Goal: Information Seeking & Learning: Learn about a topic

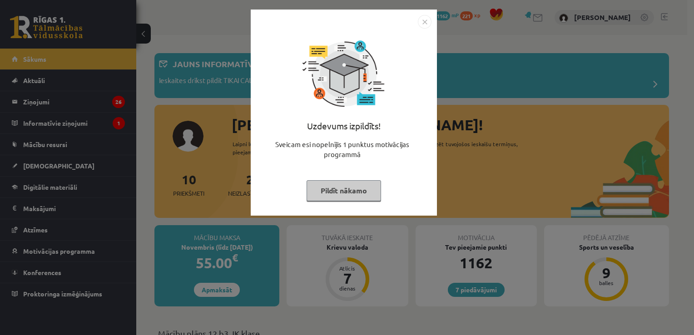
click at [425, 22] on img "Close" at bounding box center [425, 22] width 14 height 14
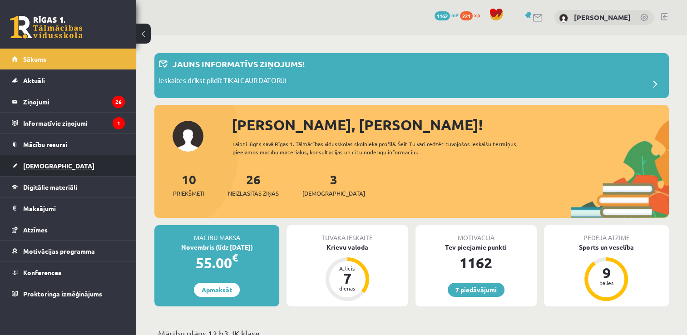
click at [55, 166] on link "[DEMOGRAPHIC_DATA]" at bounding box center [68, 165] width 113 height 21
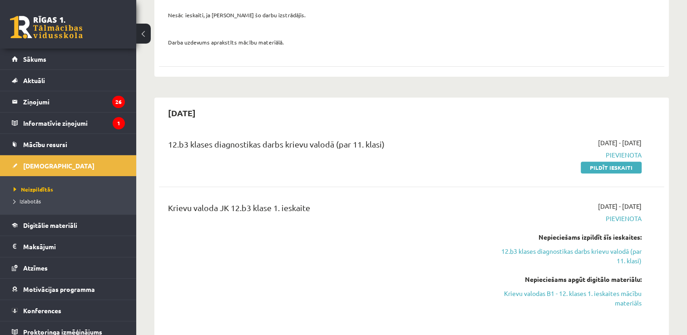
scroll to position [307, 0]
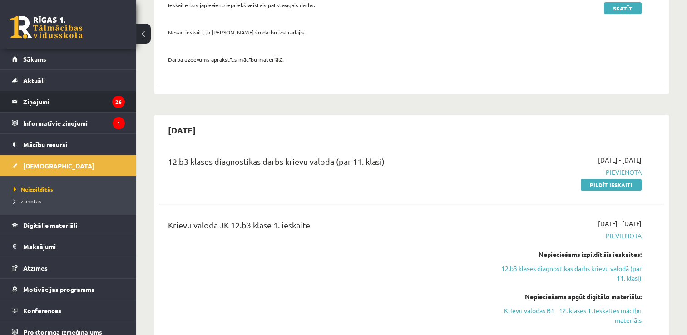
click at [61, 104] on legend "Ziņojumi 26" at bounding box center [74, 101] width 102 height 21
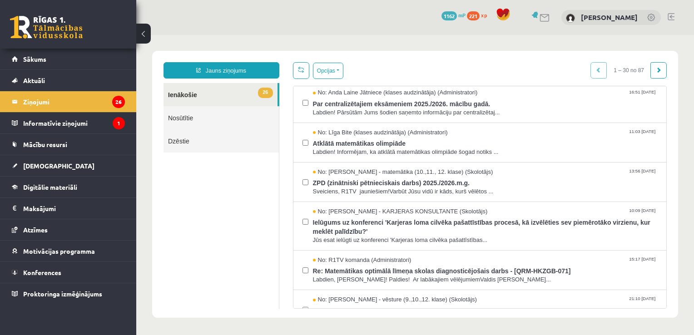
scroll to position [124, 0]
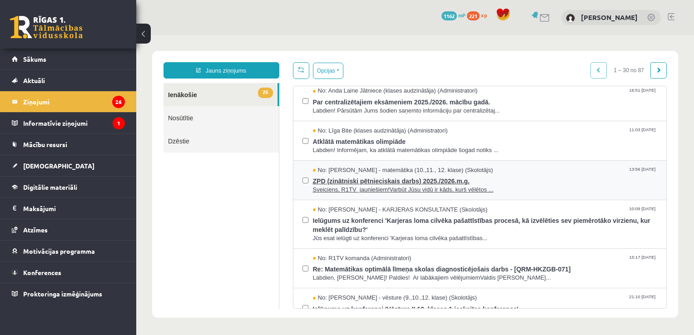
click at [571, 181] on span "ZPD (zinātniski pētnieciskais darbs) 2025./2026.m.g." at bounding box center [485, 179] width 345 height 11
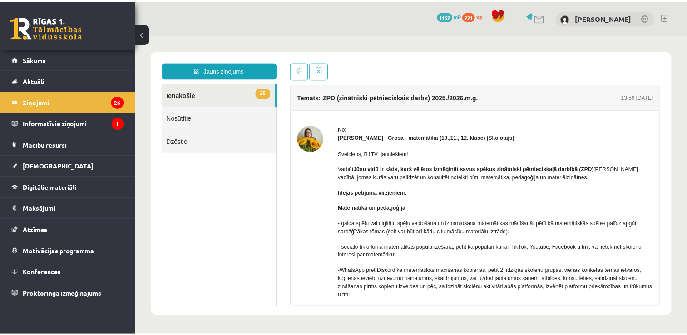
scroll to position [0, 0]
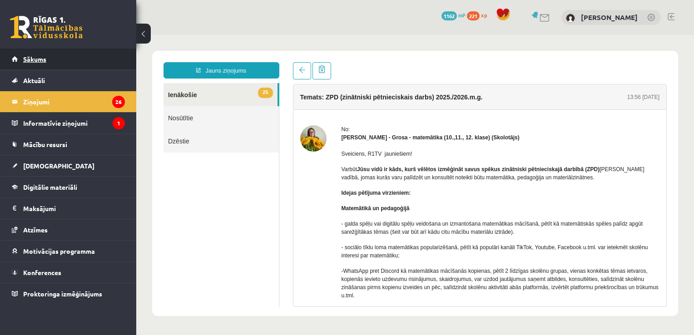
click at [62, 61] on link "Sākums" at bounding box center [68, 59] width 113 height 21
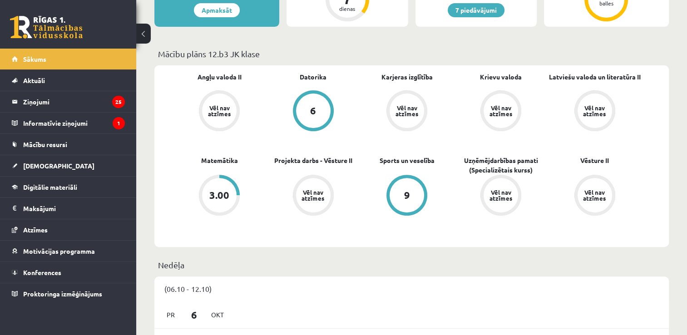
scroll to position [288, 0]
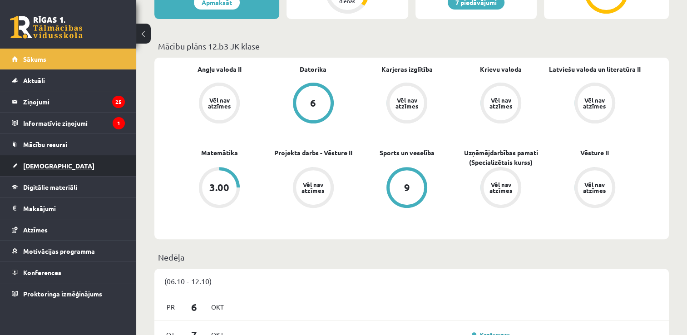
click at [40, 167] on span "[DEMOGRAPHIC_DATA]" at bounding box center [58, 166] width 71 height 8
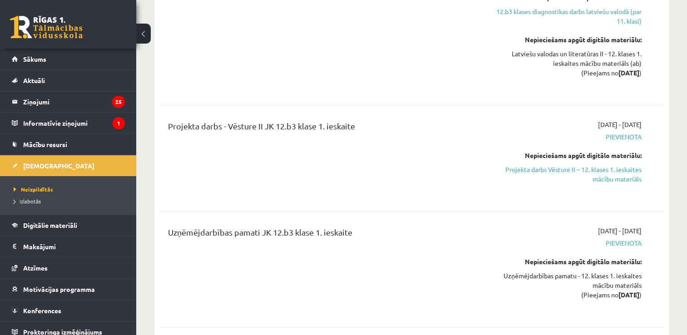
scroll to position [856, 0]
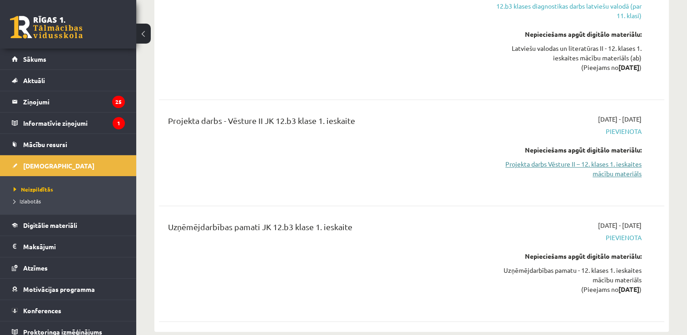
click at [606, 159] on link "Projekta darbs Vēsture II – 12. klases 1. ieskaites mācību materiāls" at bounding box center [567, 168] width 149 height 19
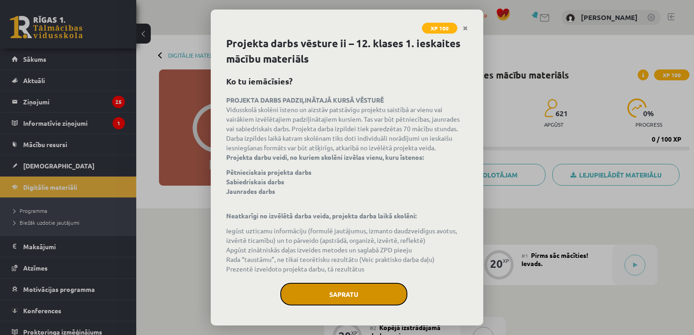
click at [354, 296] on button "Sapratu" at bounding box center [343, 294] width 127 height 23
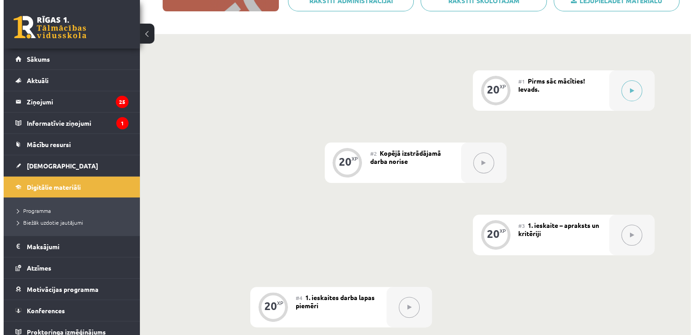
scroll to position [112, 0]
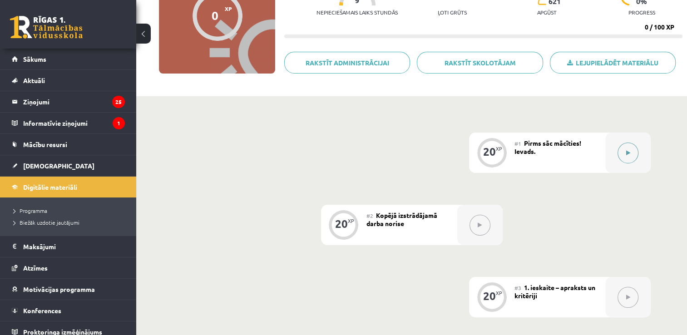
click at [629, 150] on icon at bounding box center [628, 152] width 4 height 5
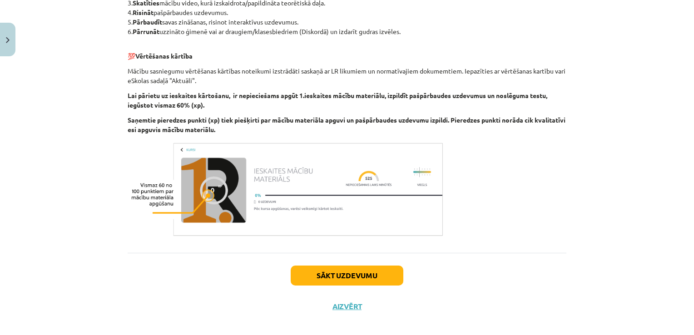
scroll to position [285, 0]
click at [376, 276] on button "Sākt uzdevumu" at bounding box center [347, 275] width 113 height 20
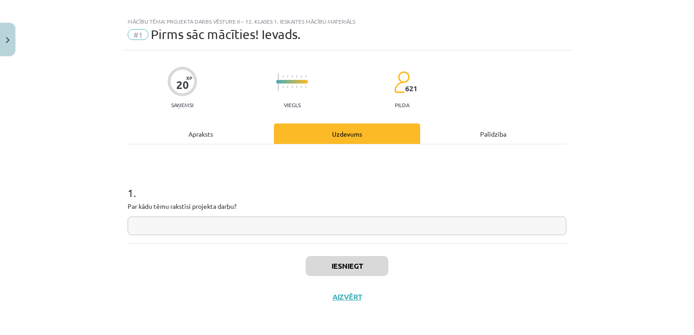
scroll to position [9, 0]
click at [343, 299] on button "Aizvērt" at bounding box center [347, 297] width 35 height 9
click at [277, 268] on div "Mācību tēma: Projekta darbs vēsture ii – 12. klases 1. ieskaites mācību materiā…" at bounding box center [347, 167] width 694 height 335
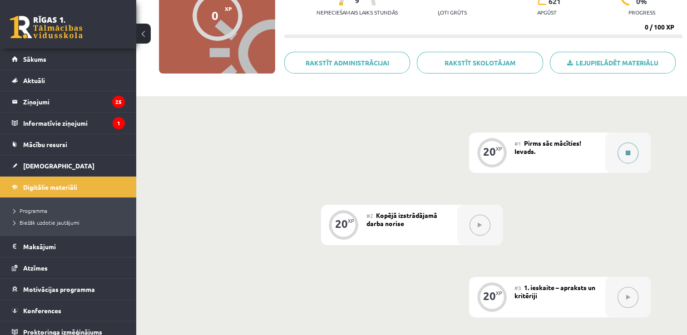
click at [619, 156] on button at bounding box center [628, 153] width 21 height 21
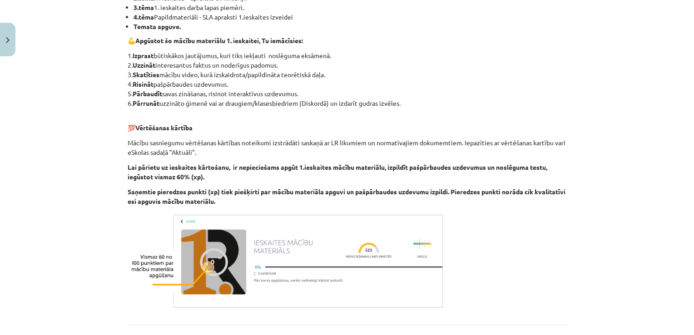
scroll to position [294, 0]
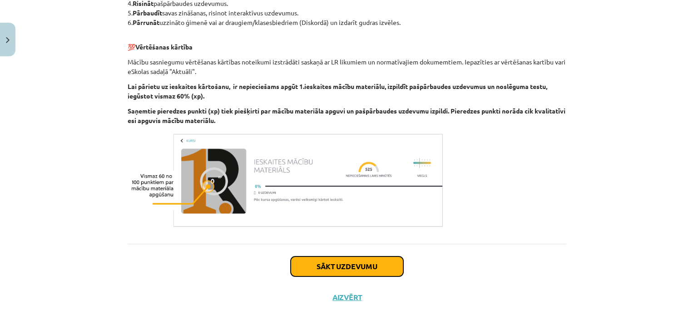
click at [344, 264] on button "Sākt uzdevumu" at bounding box center [347, 267] width 113 height 20
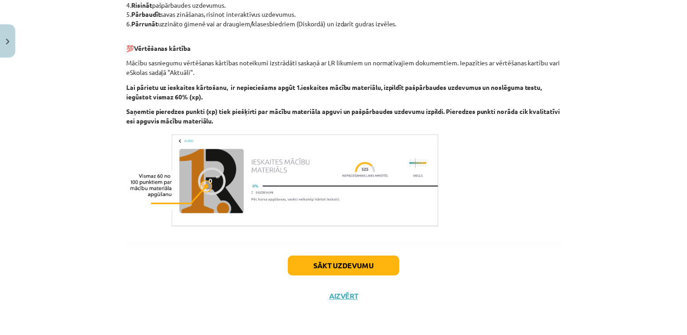
scroll to position [9, 0]
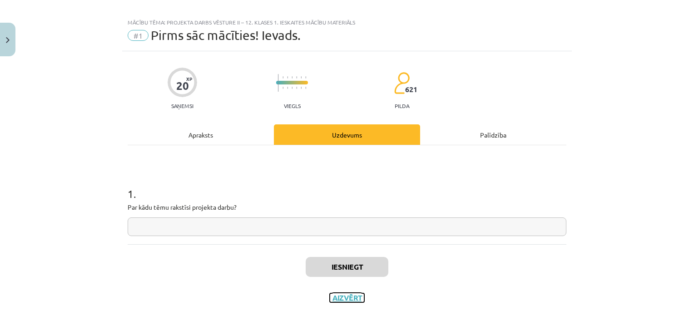
click at [337, 301] on button "Aizvērt" at bounding box center [347, 297] width 35 height 9
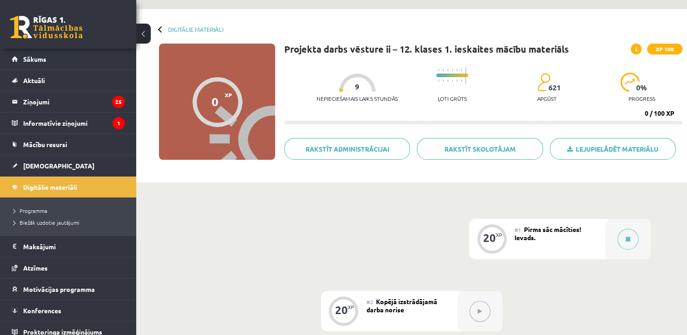
scroll to position [18, 0]
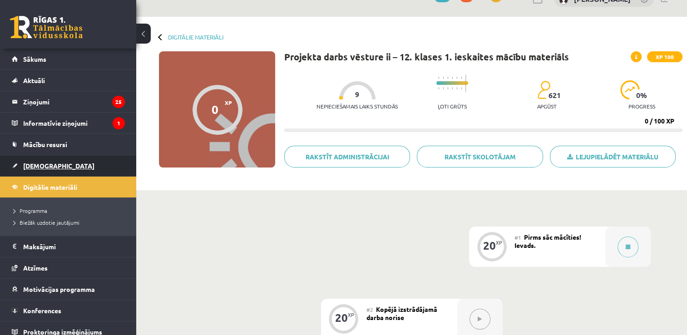
click at [50, 165] on span "[DEMOGRAPHIC_DATA]" at bounding box center [58, 166] width 71 height 8
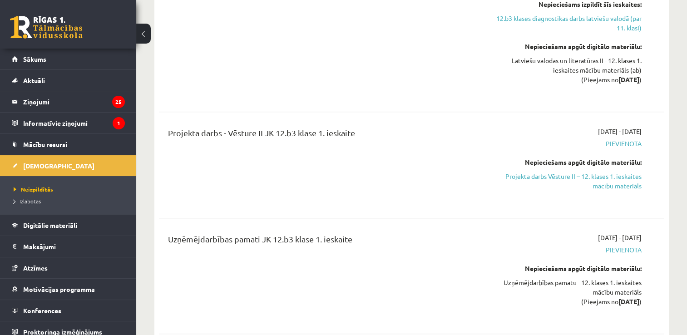
scroll to position [838, 0]
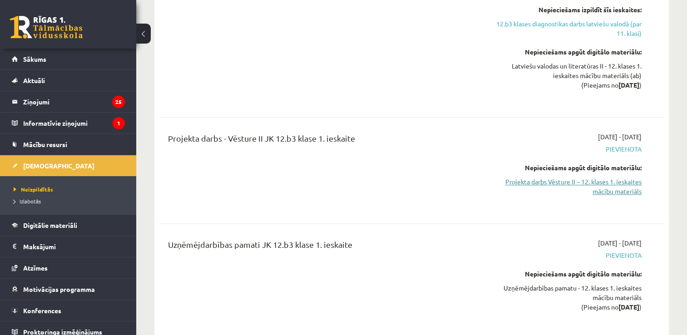
click at [625, 177] on link "Projekta darbs Vēsture II – 12. klases 1. ieskaites mācību materiāls" at bounding box center [567, 186] width 149 height 19
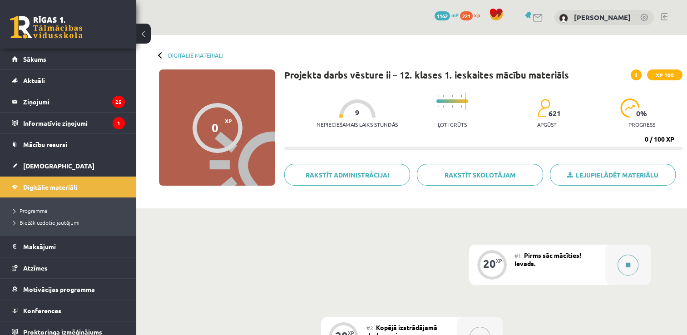
click at [629, 264] on icon at bounding box center [628, 265] width 5 height 5
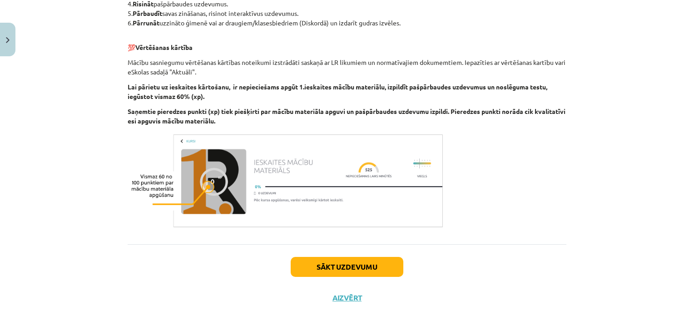
scroll to position [294, 0]
click at [364, 265] on button "Sākt uzdevumu" at bounding box center [347, 267] width 113 height 20
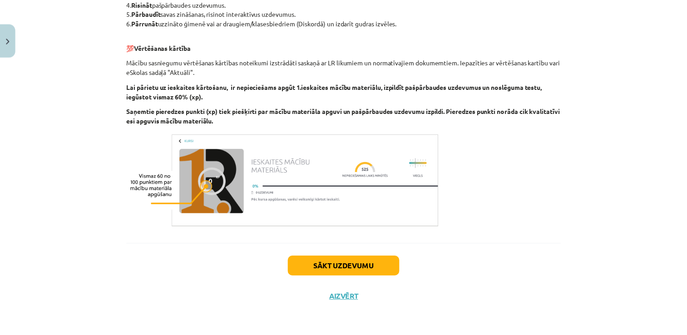
scroll to position [9, 0]
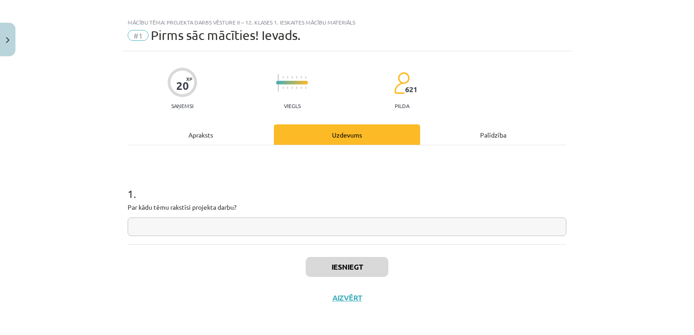
click at [310, 226] on input "text" at bounding box center [347, 227] width 439 height 19
click at [334, 296] on button "Aizvērt" at bounding box center [347, 297] width 35 height 9
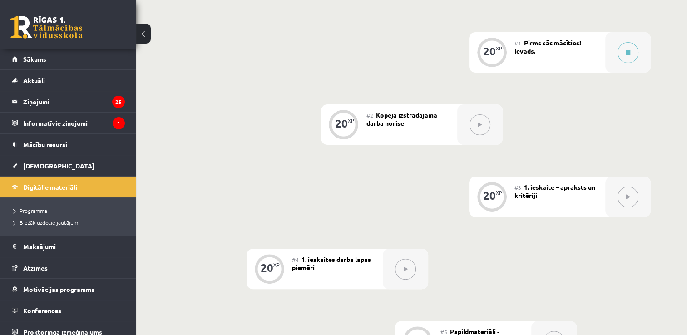
scroll to position [207, 0]
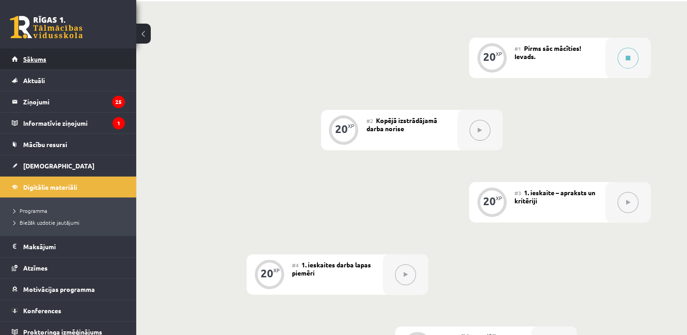
click at [47, 60] on link "Sākums" at bounding box center [68, 59] width 113 height 21
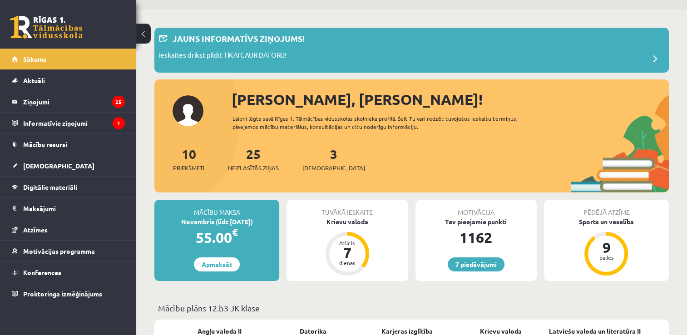
scroll to position [32, 0]
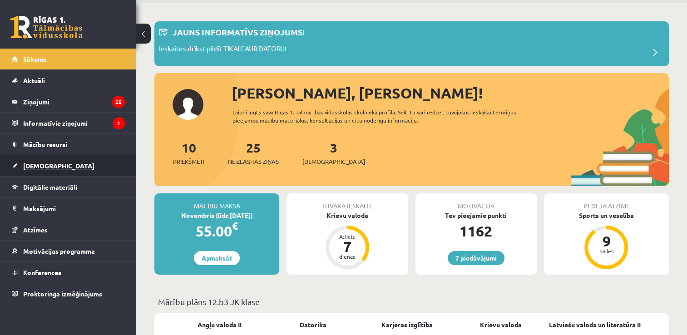
click at [45, 165] on span "[DEMOGRAPHIC_DATA]" at bounding box center [58, 166] width 71 height 8
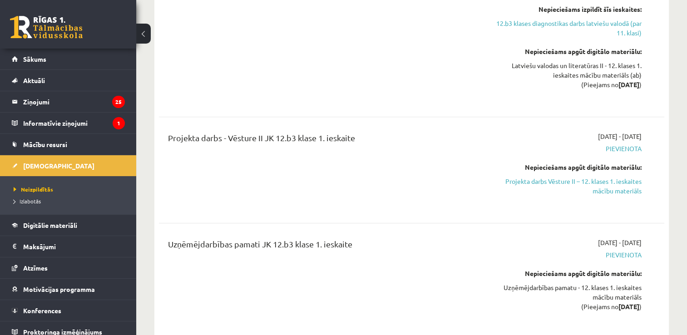
scroll to position [850, 0]
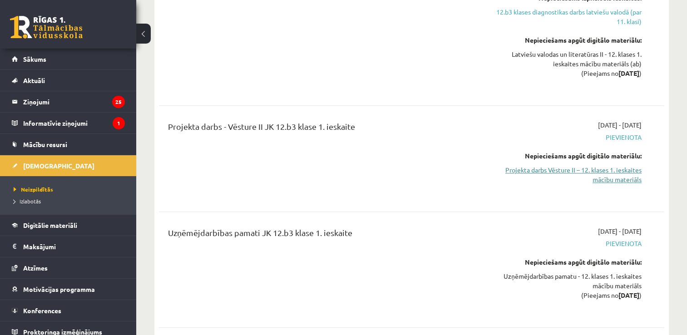
click at [609, 165] on link "Projekta darbs Vēsture II – 12. klases 1. ieskaites mācību materiāls" at bounding box center [567, 174] width 149 height 19
click at [605, 165] on link "Projekta darbs Vēsture II – 12. klases 1. ieskaites mācību materiāls" at bounding box center [567, 174] width 149 height 19
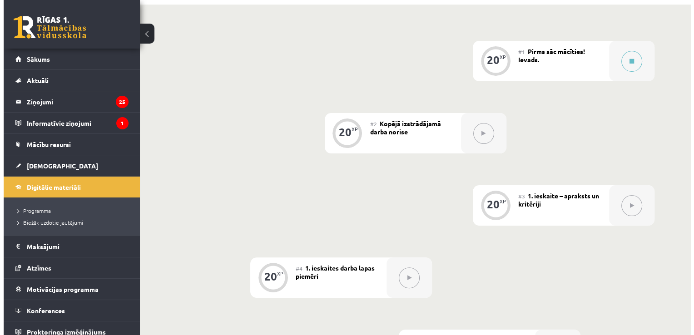
scroll to position [205, 0]
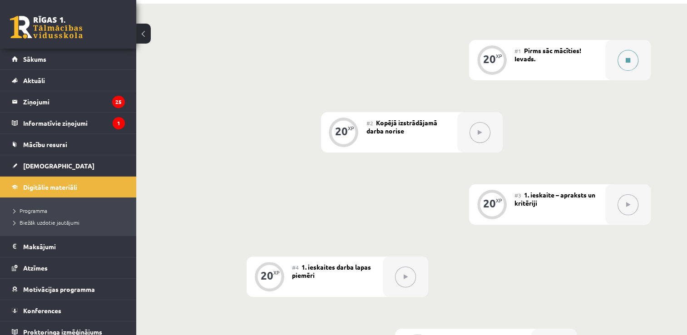
click at [628, 65] on button at bounding box center [628, 60] width 21 height 21
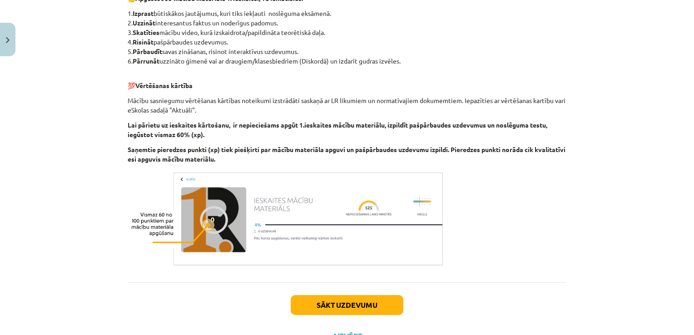
scroll to position [256, 0]
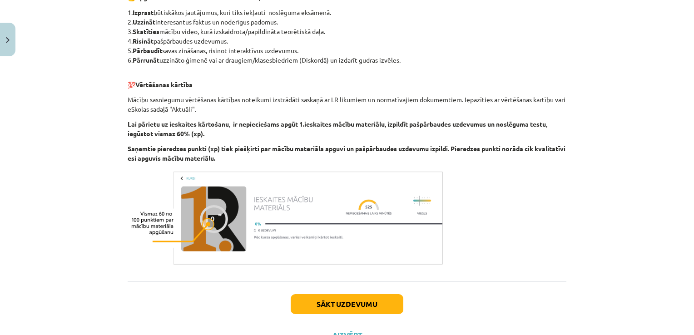
click at [687, 226] on div "Mācību tēma: Projekta darbs vēsture ii – 12. klases 1. ieskaites mācību materiā…" at bounding box center [347, 167] width 694 height 335
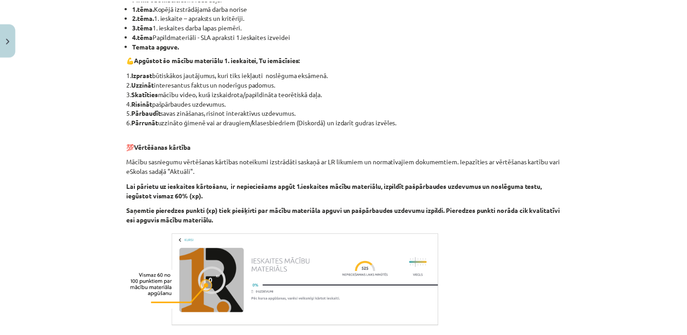
scroll to position [294, 0]
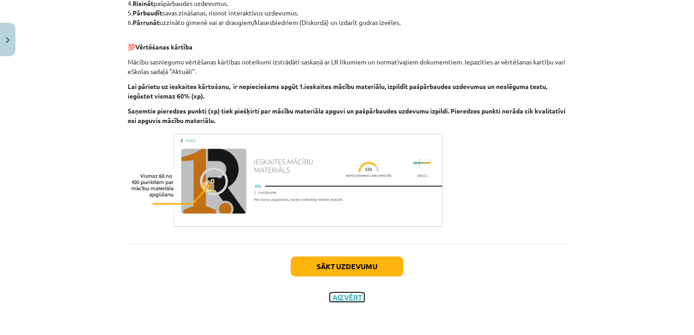
click at [349, 300] on button "Aizvērt" at bounding box center [347, 297] width 35 height 9
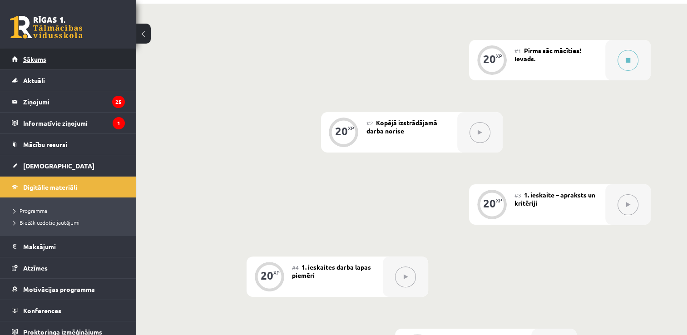
click at [66, 55] on link "Sākums" at bounding box center [68, 59] width 113 height 21
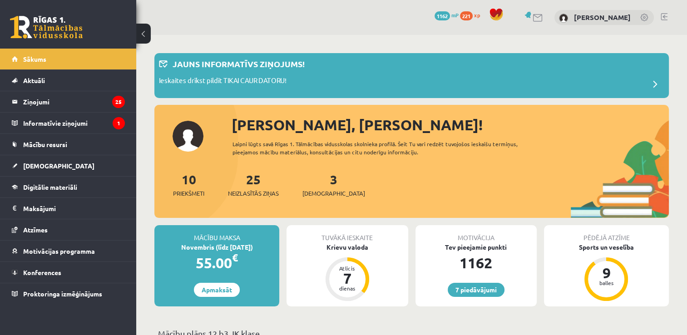
click at [665, 14] on link at bounding box center [664, 16] width 7 height 7
